Goal: Task Accomplishment & Management: Understand process/instructions

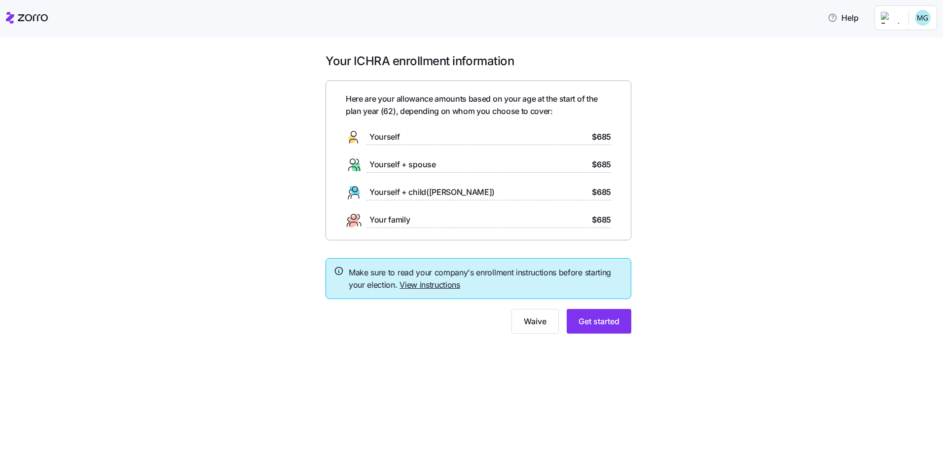
click at [422, 283] on link "View instructions" at bounding box center [429, 285] width 61 height 10
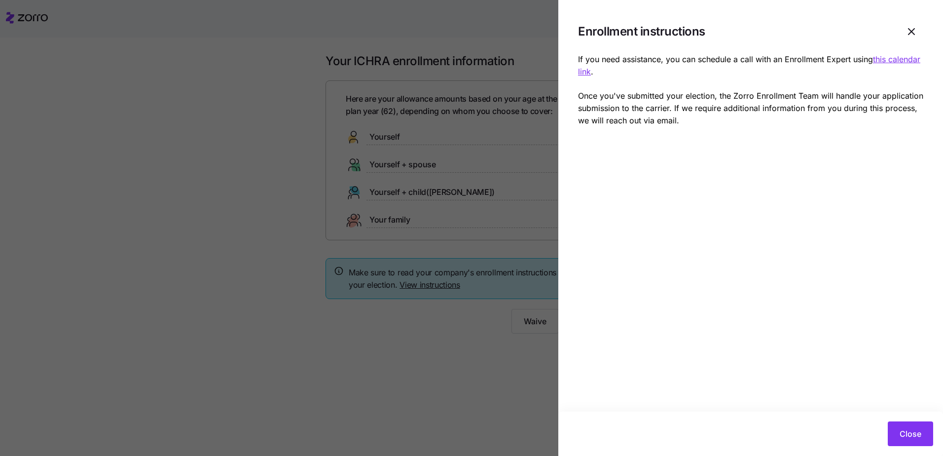
click at [432, 349] on div at bounding box center [471, 228] width 943 height 456
